Goal: Register for event/course

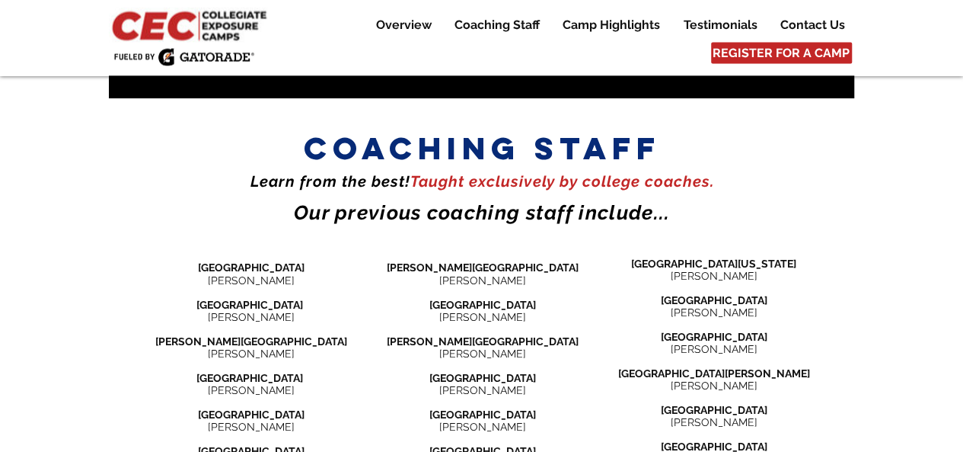
scroll to position [1704, 0]
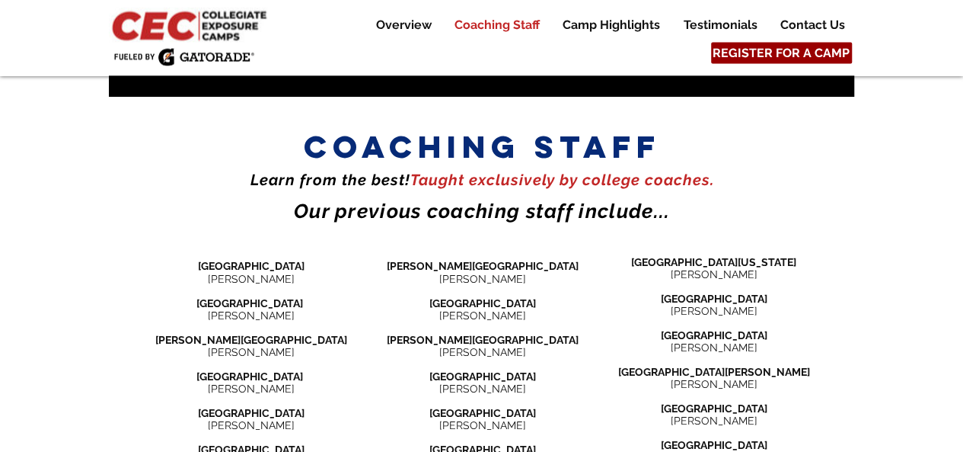
click at [729, 53] on span "REGISTER FOR A CAMP" at bounding box center [781, 53] width 137 height 17
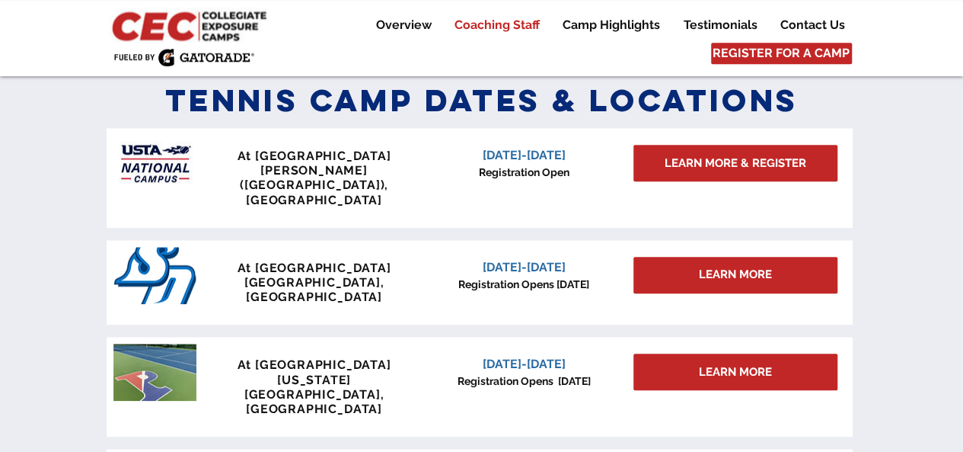
scroll to position [667, 0]
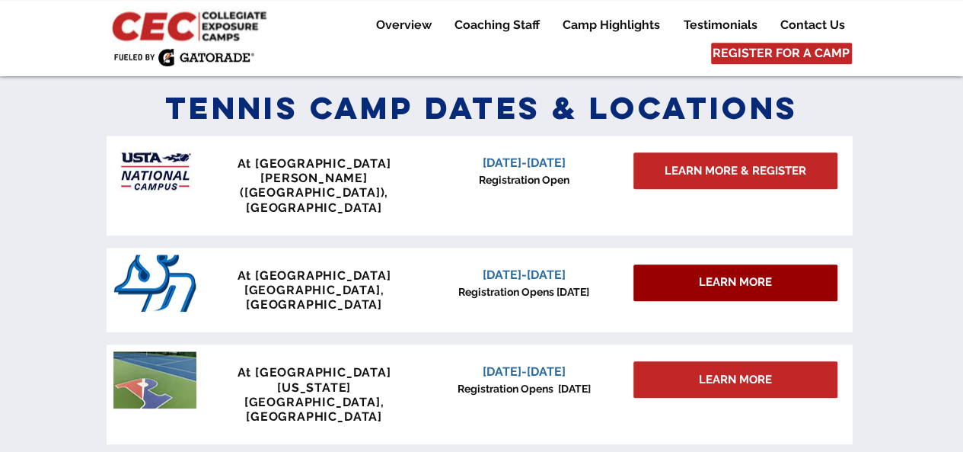
click at [694, 264] on div "LEARN MORE" at bounding box center [736, 282] width 204 height 37
click at [715, 274] on span "LEARN MORE" at bounding box center [735, 282] width 73 height 16
click at [742, 274] on span "LEARN MORE" at bounding box center [735, 282] width 73 height 16
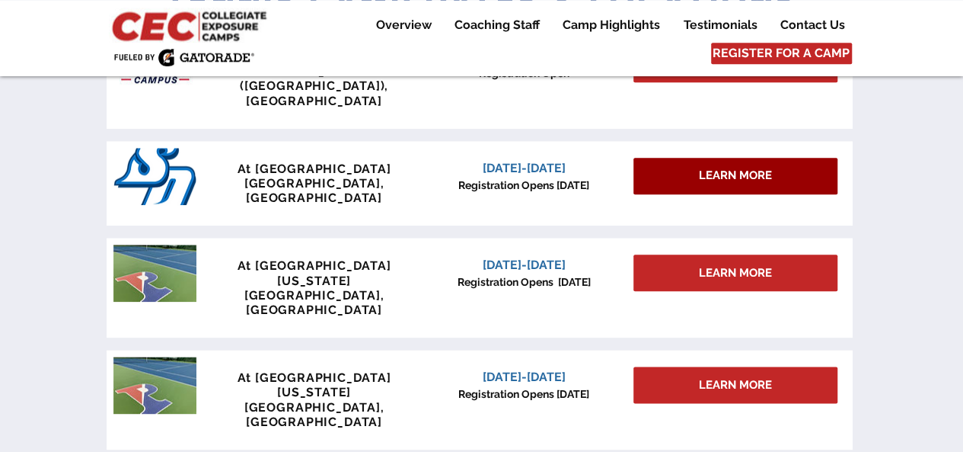
scroll to position [781, 0]
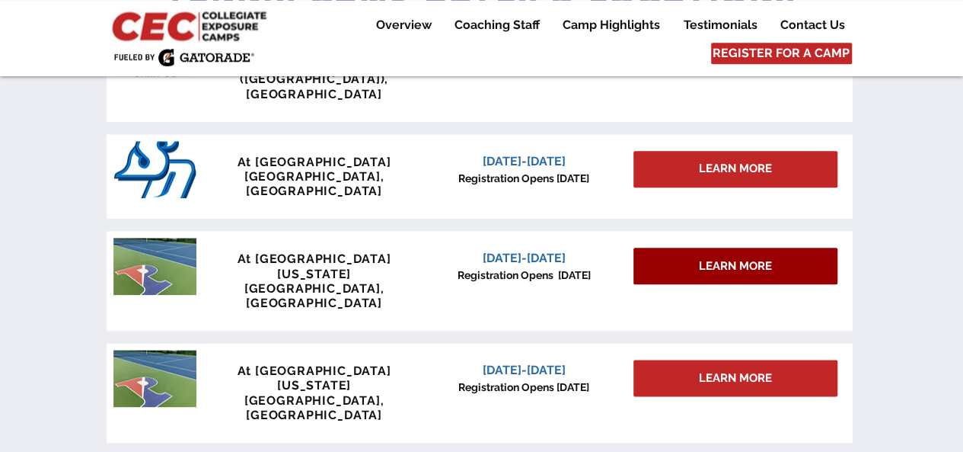
click at [721, 258] on span "LEARN MORE" at bounding box center [735, 266] width 73 height 16
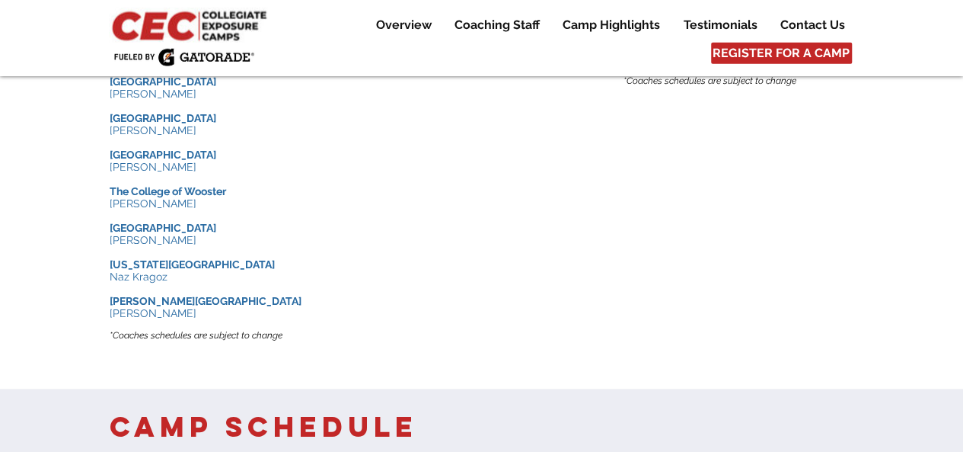
scroll to position [2110, 0]
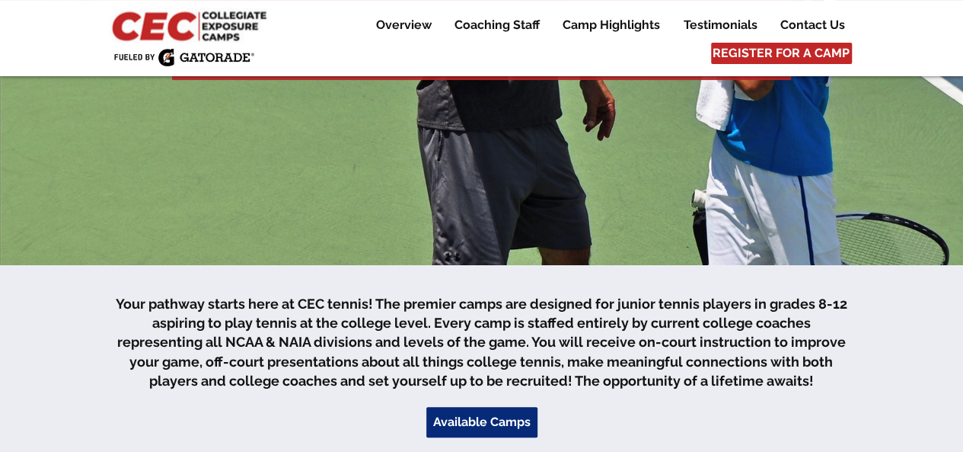
scroll to position [287, 0]
